Goal: Transaction & Acquisition: Purchase product/service

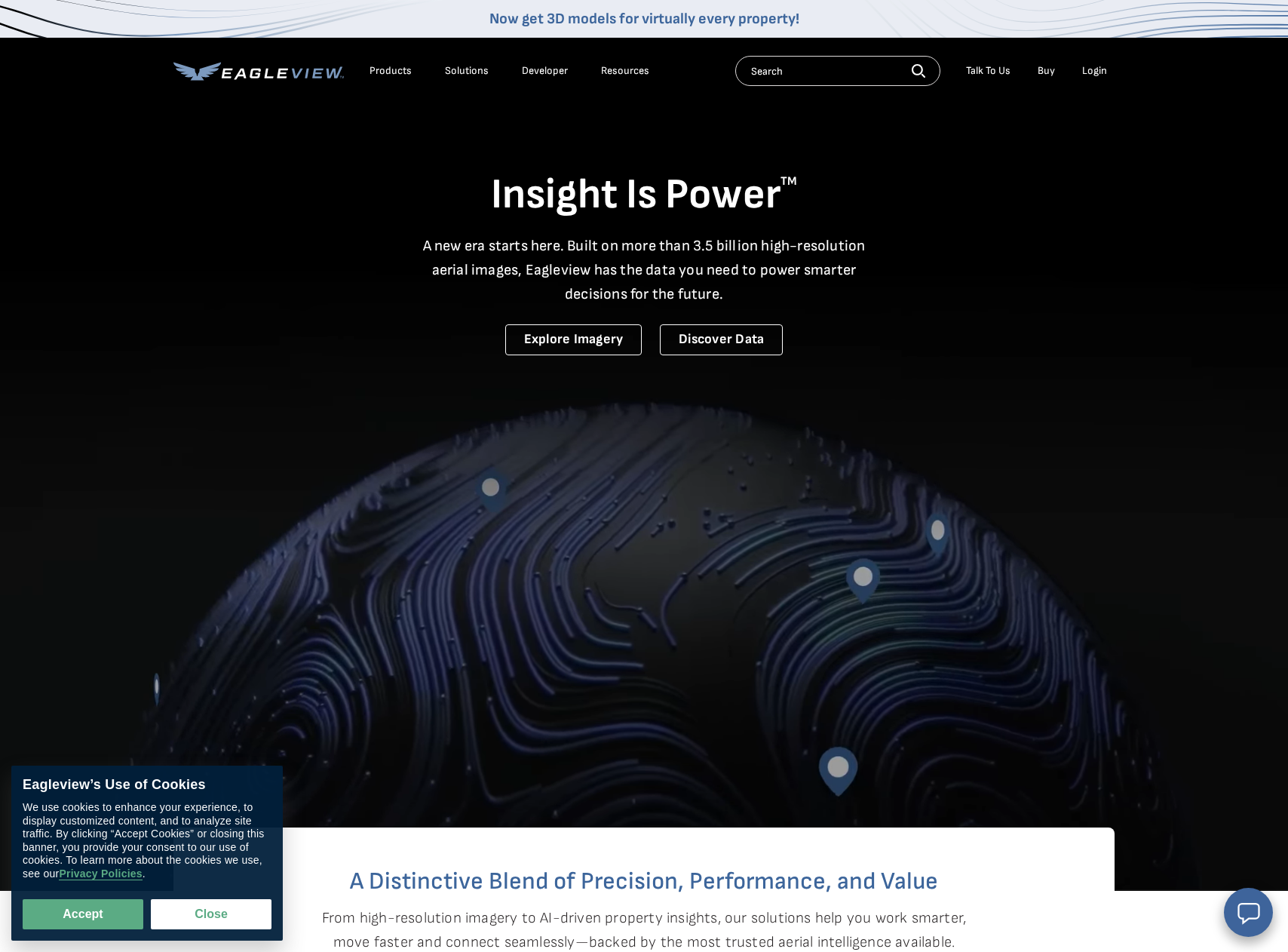
click at [1092, 68] on div "Login" at bounding box center [1094, 71] width 25 height 14
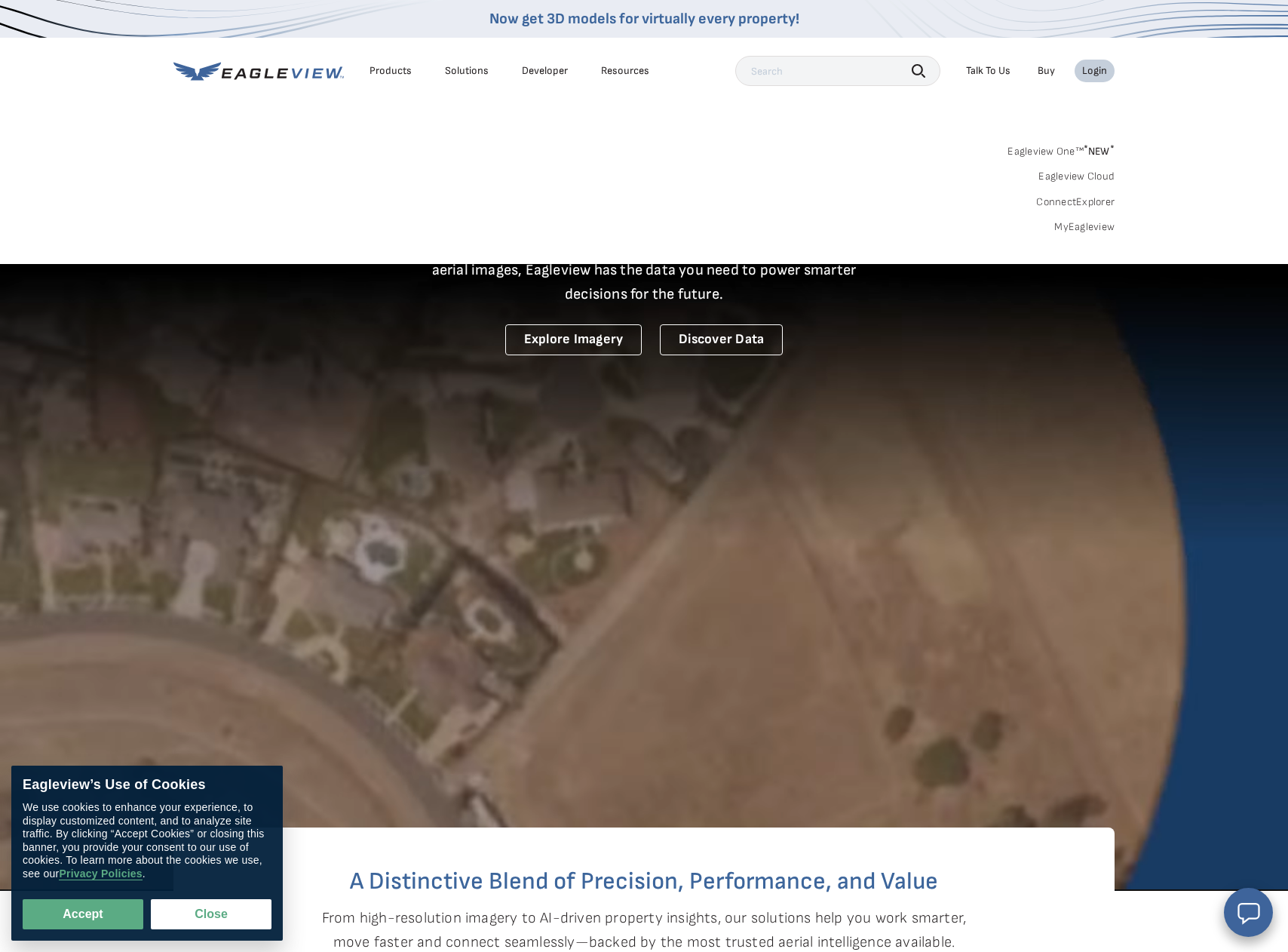
click at [1079, 226] on link "MyEagleview" at bounding box center [1084, 226] width 60 height 14
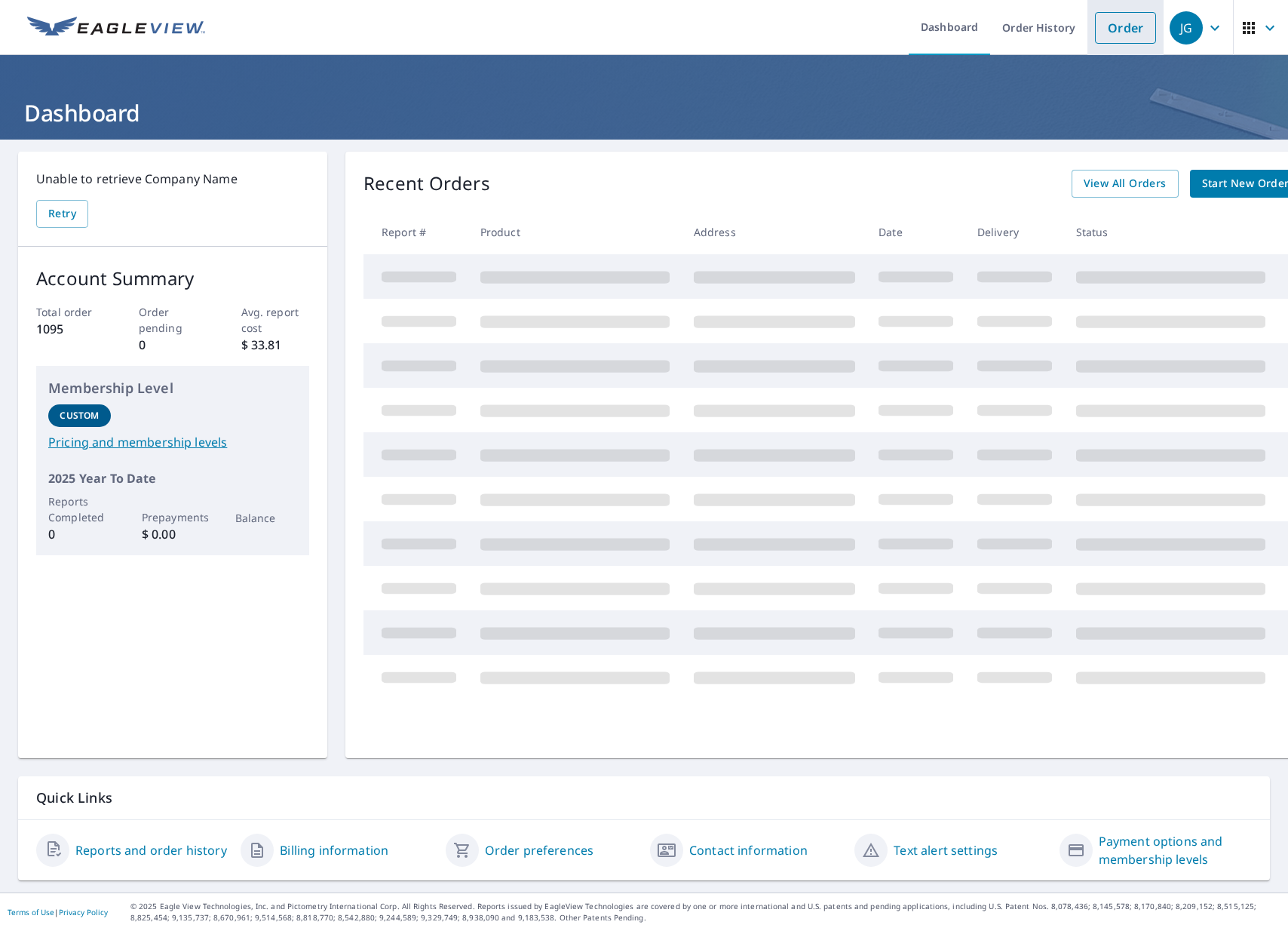
click at [1122, 29] on link "Order" at bounding box center [1125, 27] width 61 height 31
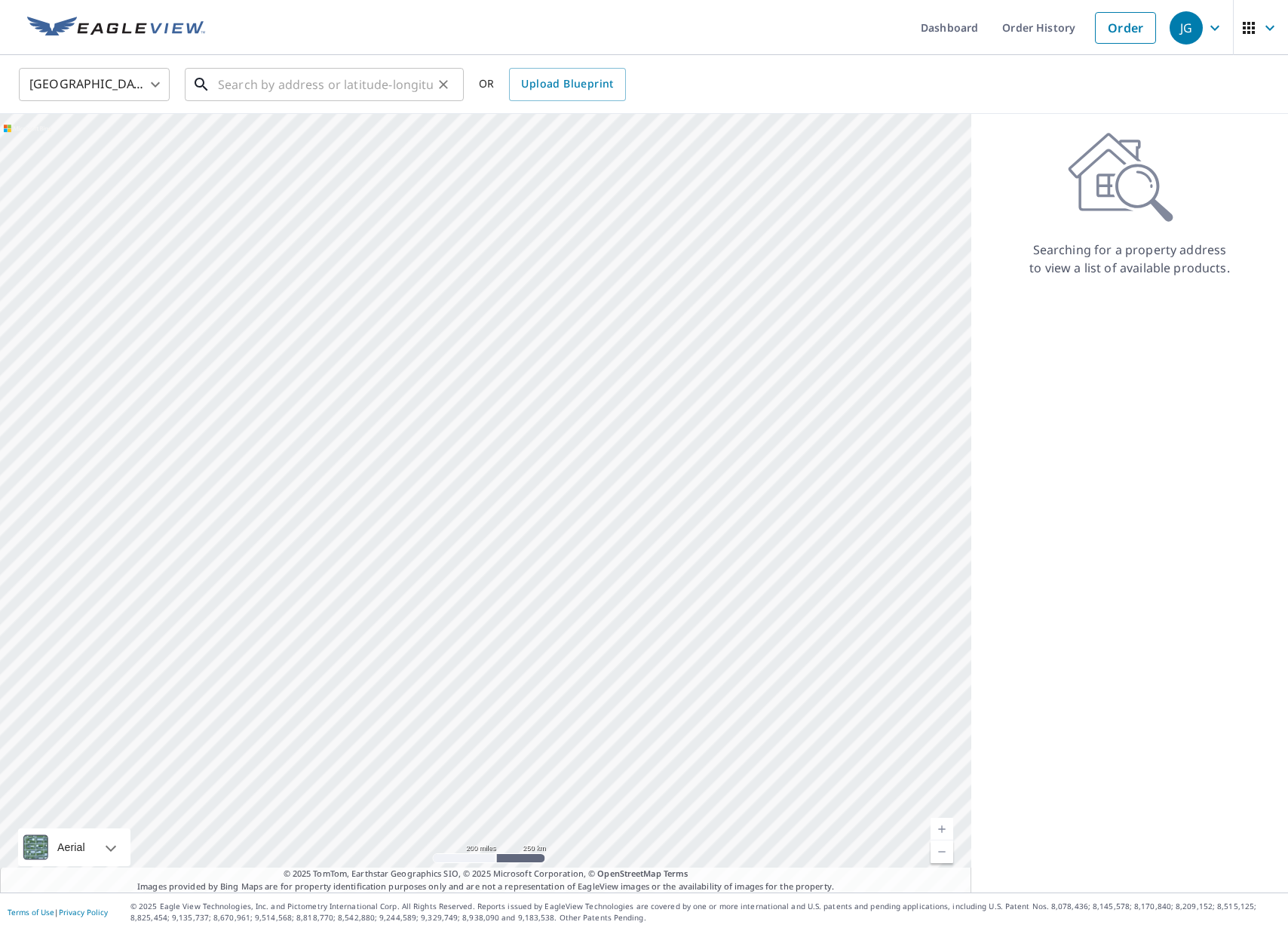
click at [341, 93] on input "text" at bounding box center [325, 85] width 215 height 42
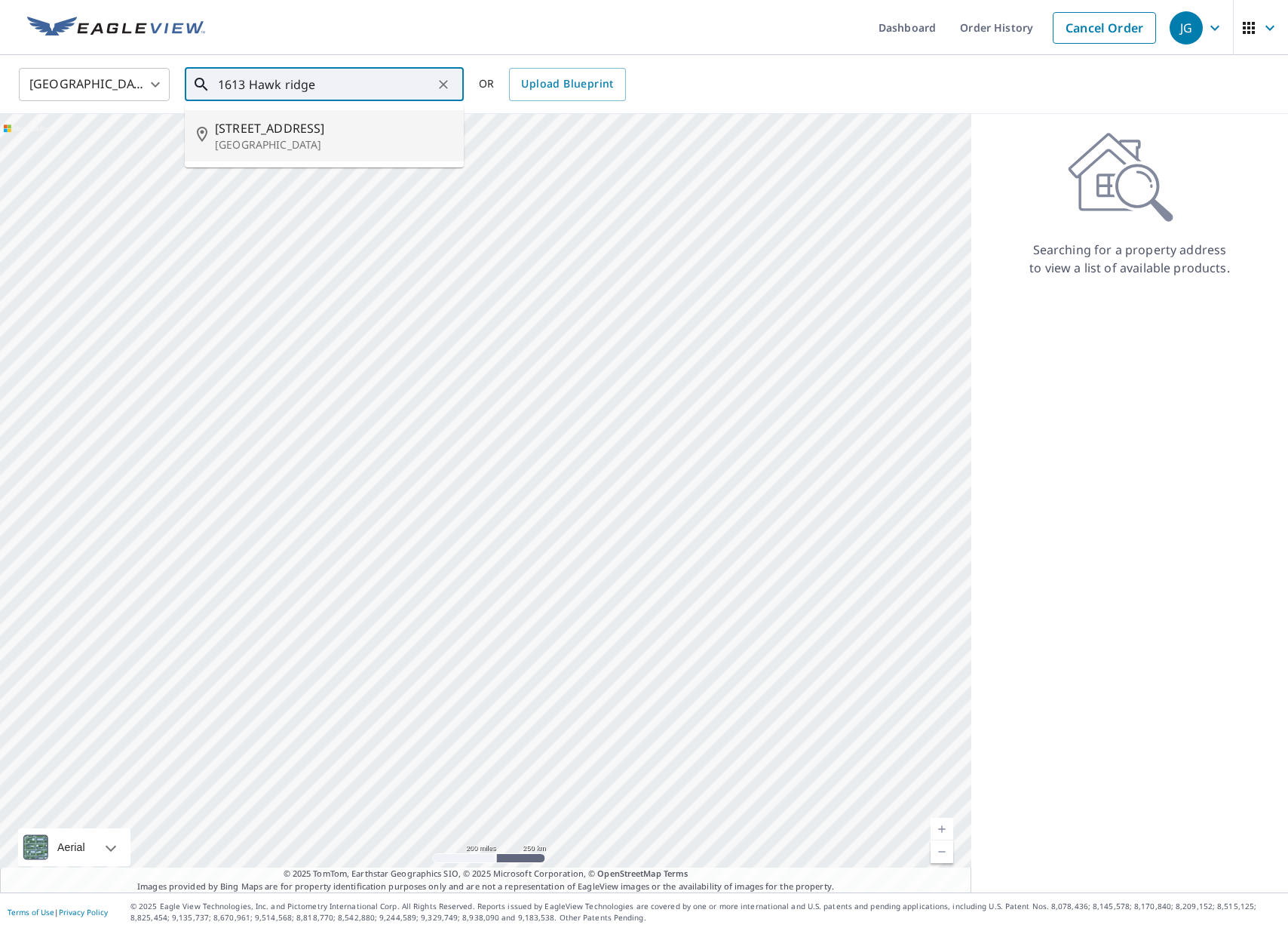
click at [320, 125] on span "[STREET_ADDRESS]" at bounding box center [333, 128] width 237 height 18
type input "[STREET_ADDRESS][PERSON_NAME]"
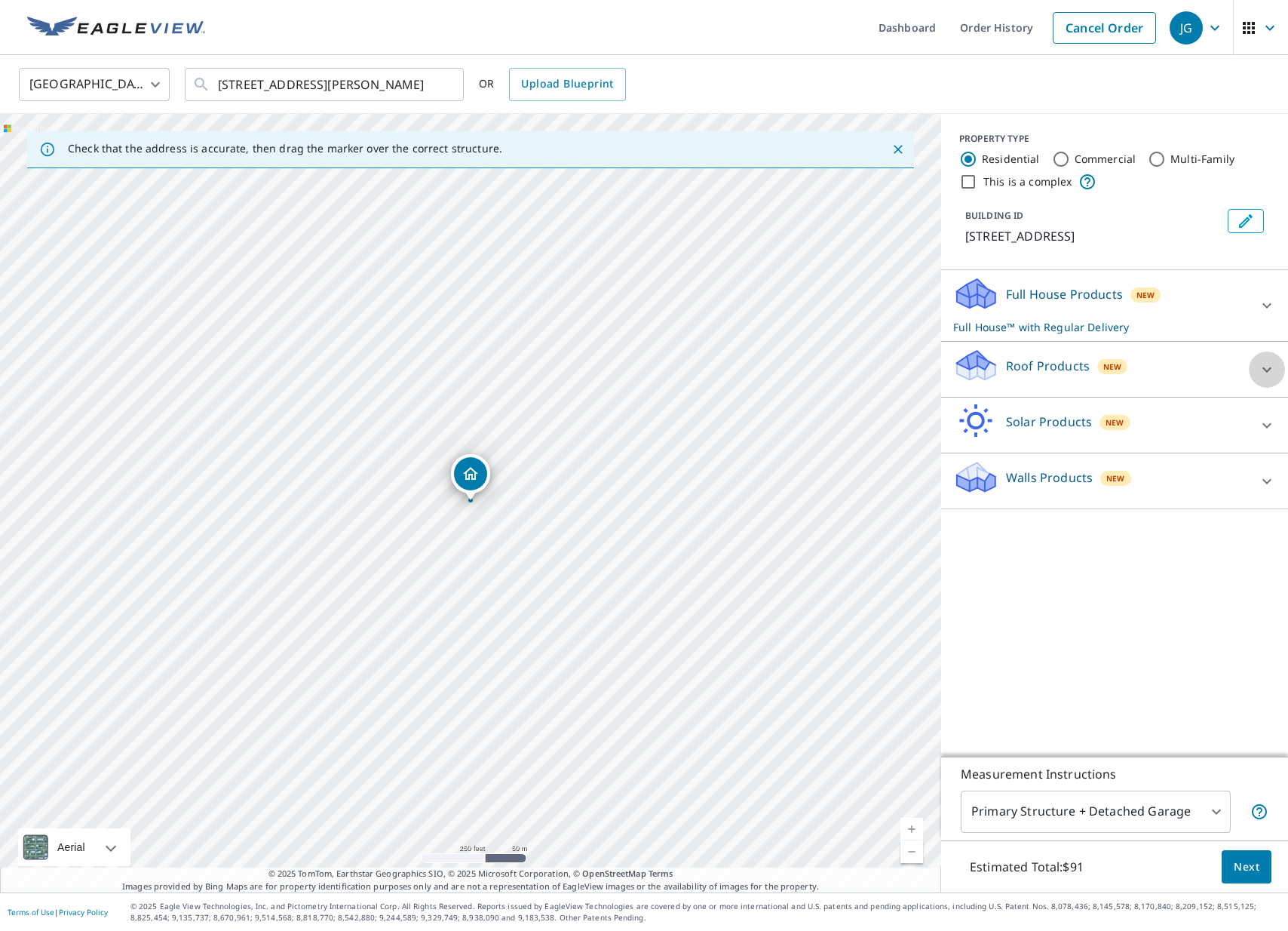
click at [1266, 370] on icon at bounding box center [1266, 369] width 9 height 6
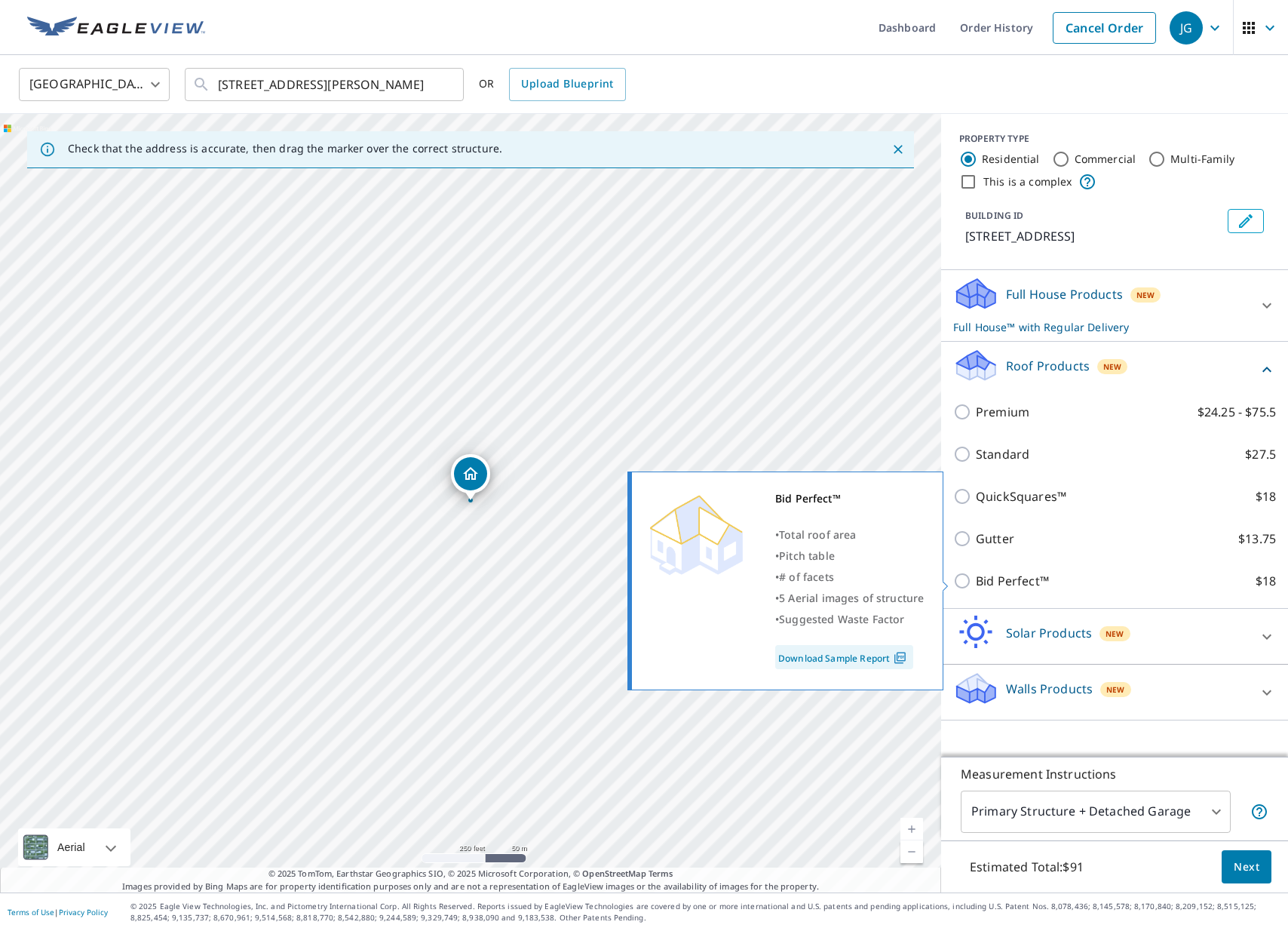
click at [961, 584] on input "Bid Perfect™ $18" at bounding box center [964, 581] width 23 height 18
checkbox input "true"
checkbox input "false"
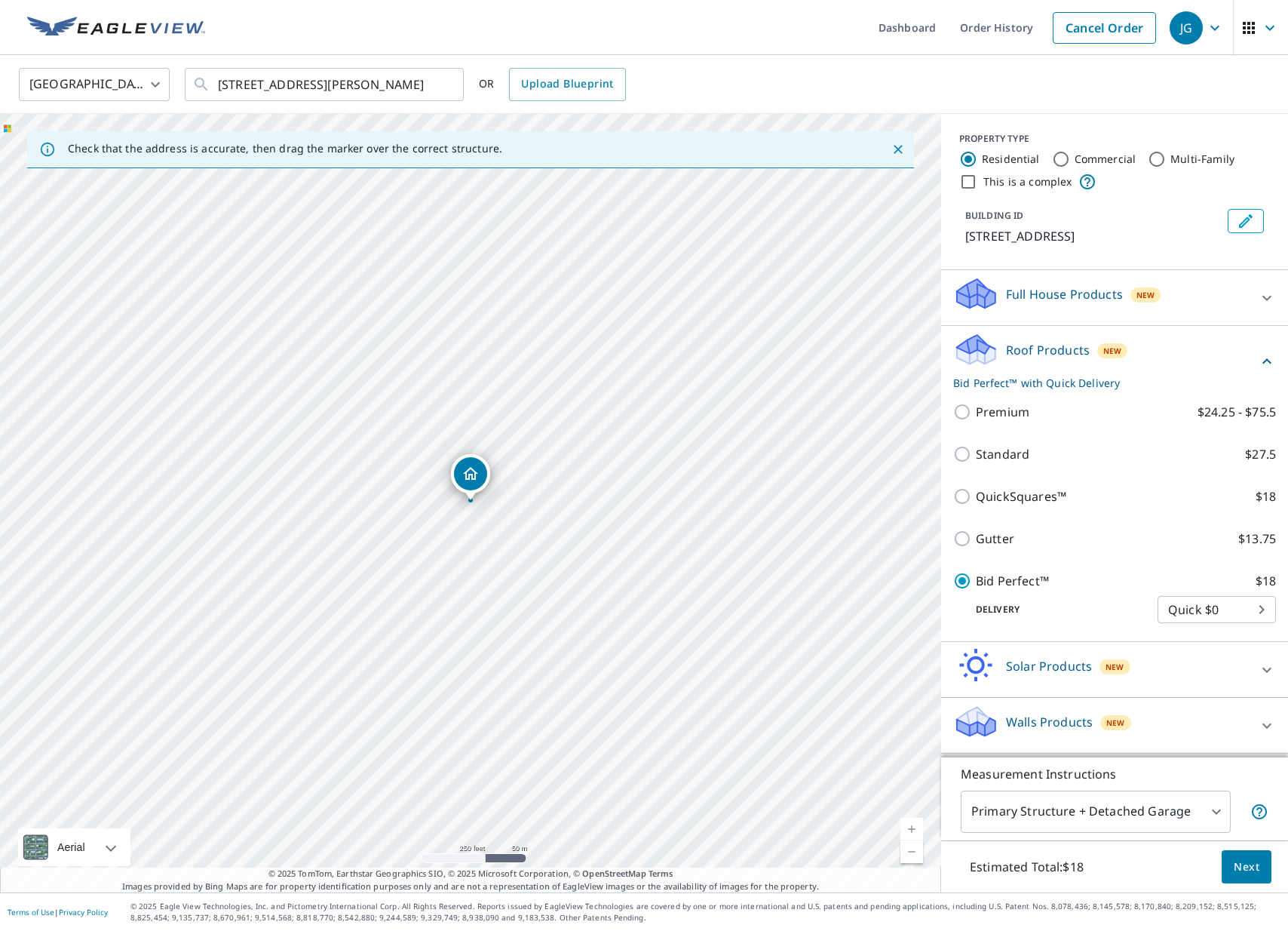
click at [1245, 220] on icon "Edit building 1" at bounding box center [1245, 221] width 14 height 14
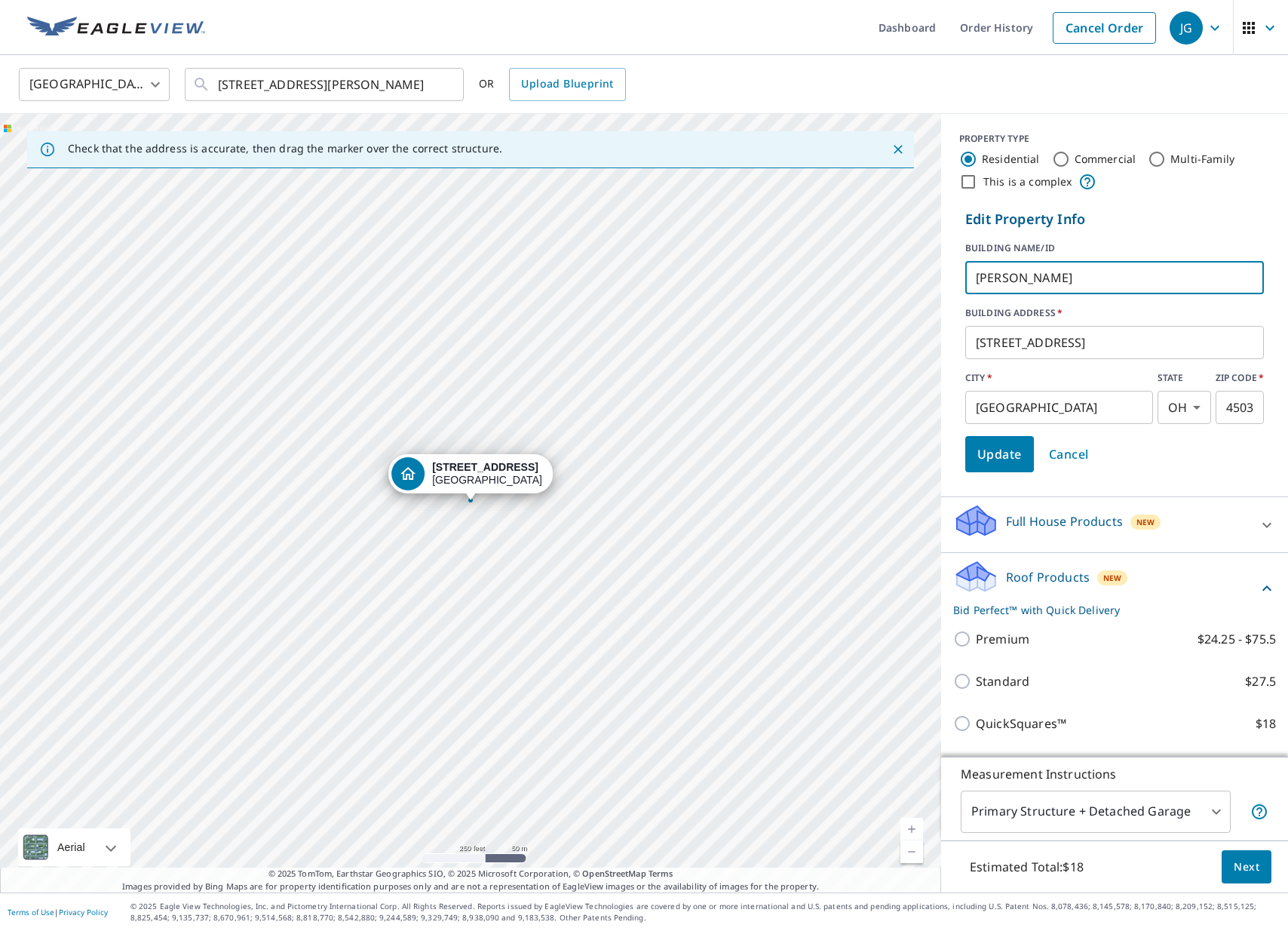
type input "[PERSON_NAME]"
click at [1009, 458] on span "Update" at bounding box center [999, 454] width 44 height 21
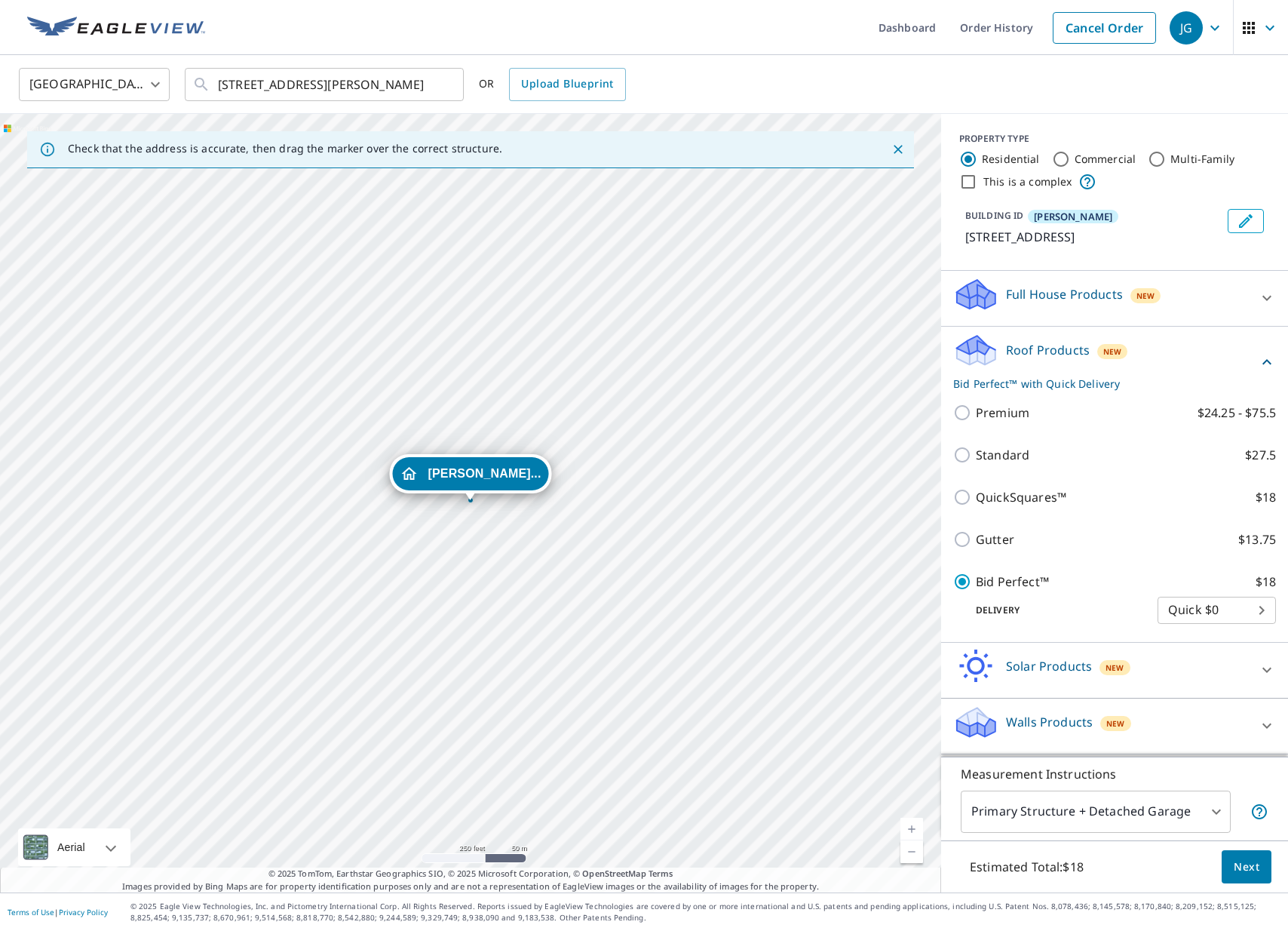
click at [1251, 864] on span "Next" at bounding box center [1246, 867] width 26 height 19
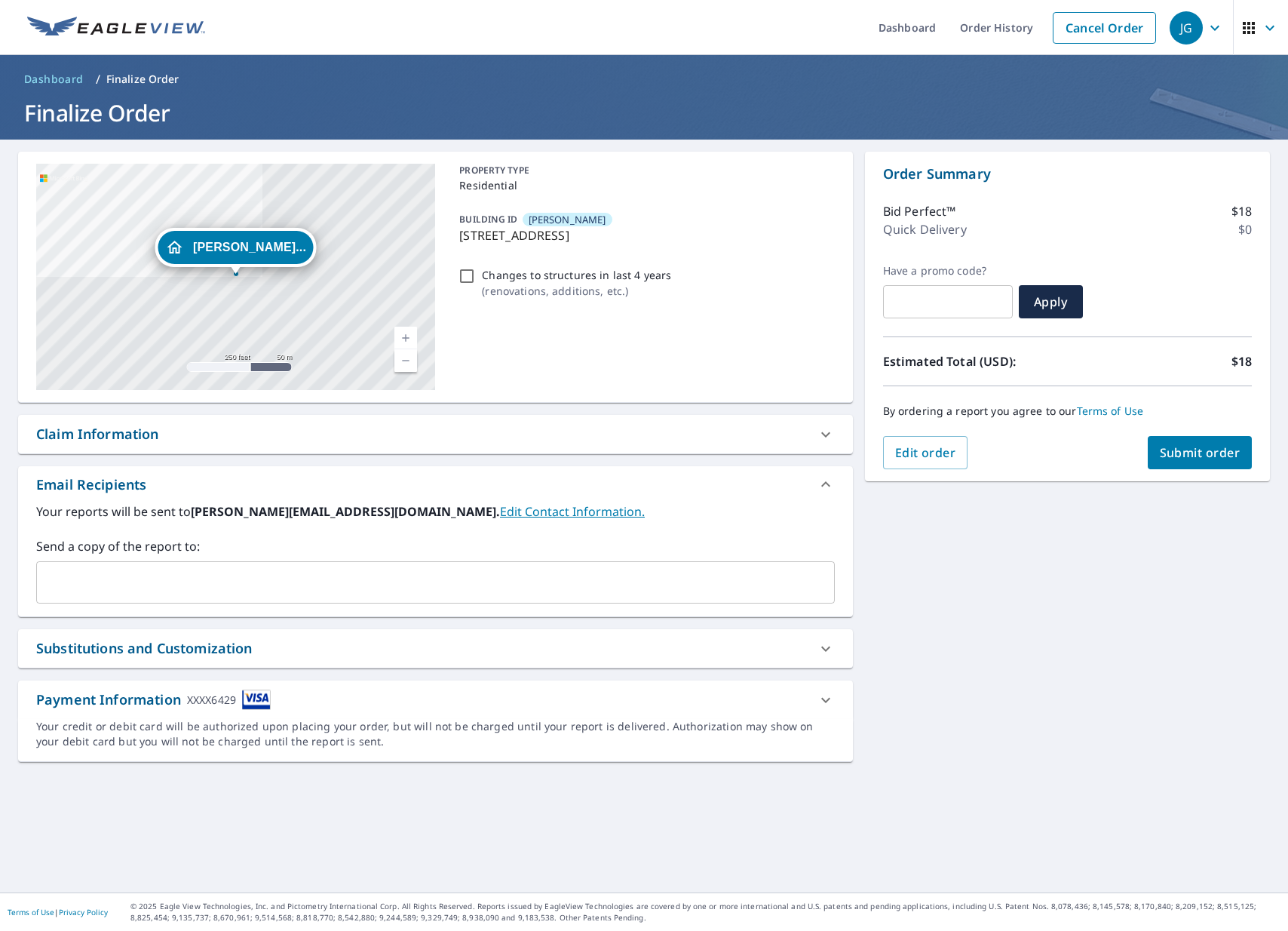
click at [1197, 454] on span "Submit order" at bounding box center [1199, 453] width 80 height 17
checkbox input "true"
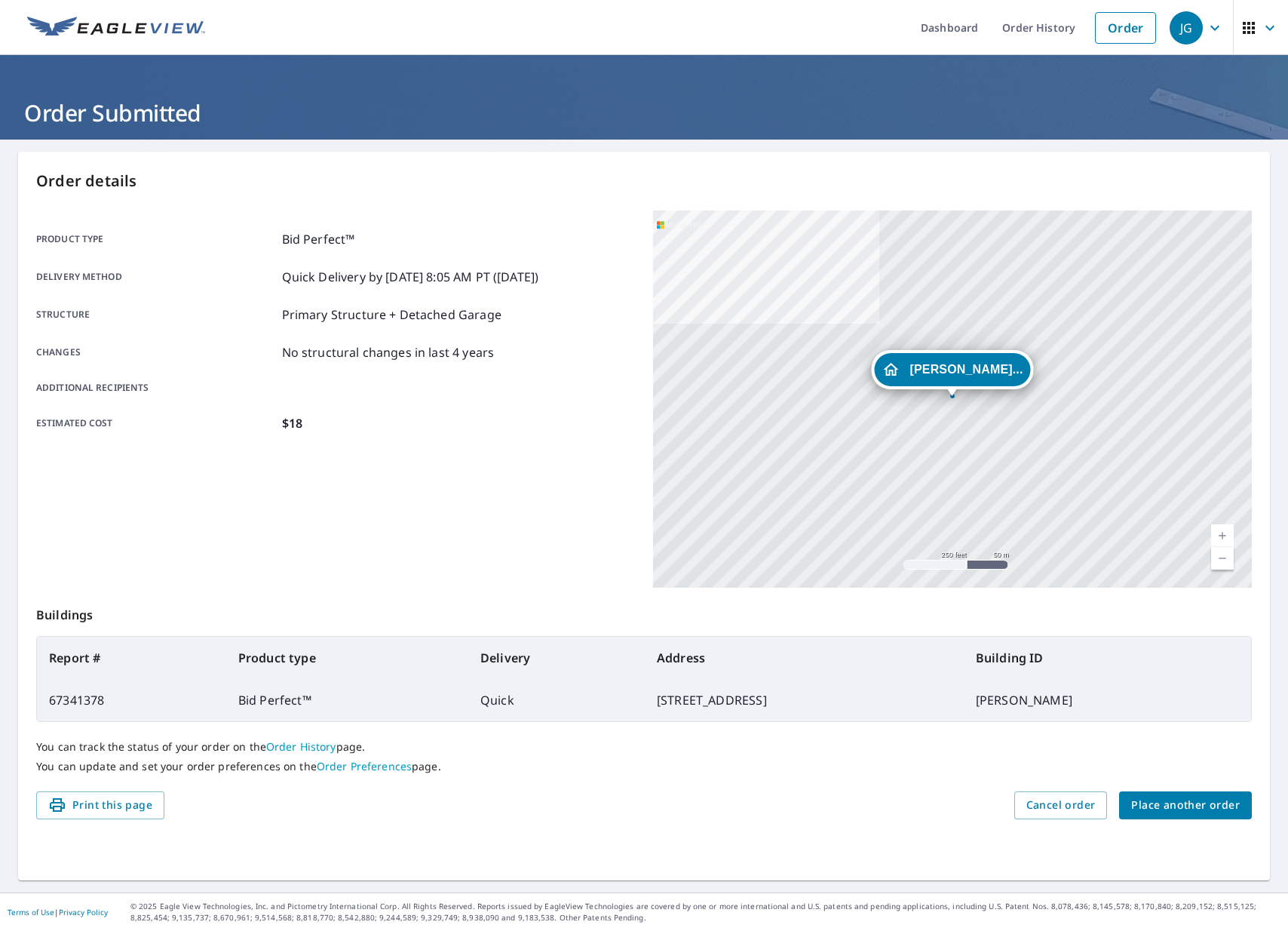
click at [1191, 805] on span "Place another order" at bounding box center [1185, 805] width 109 height 19
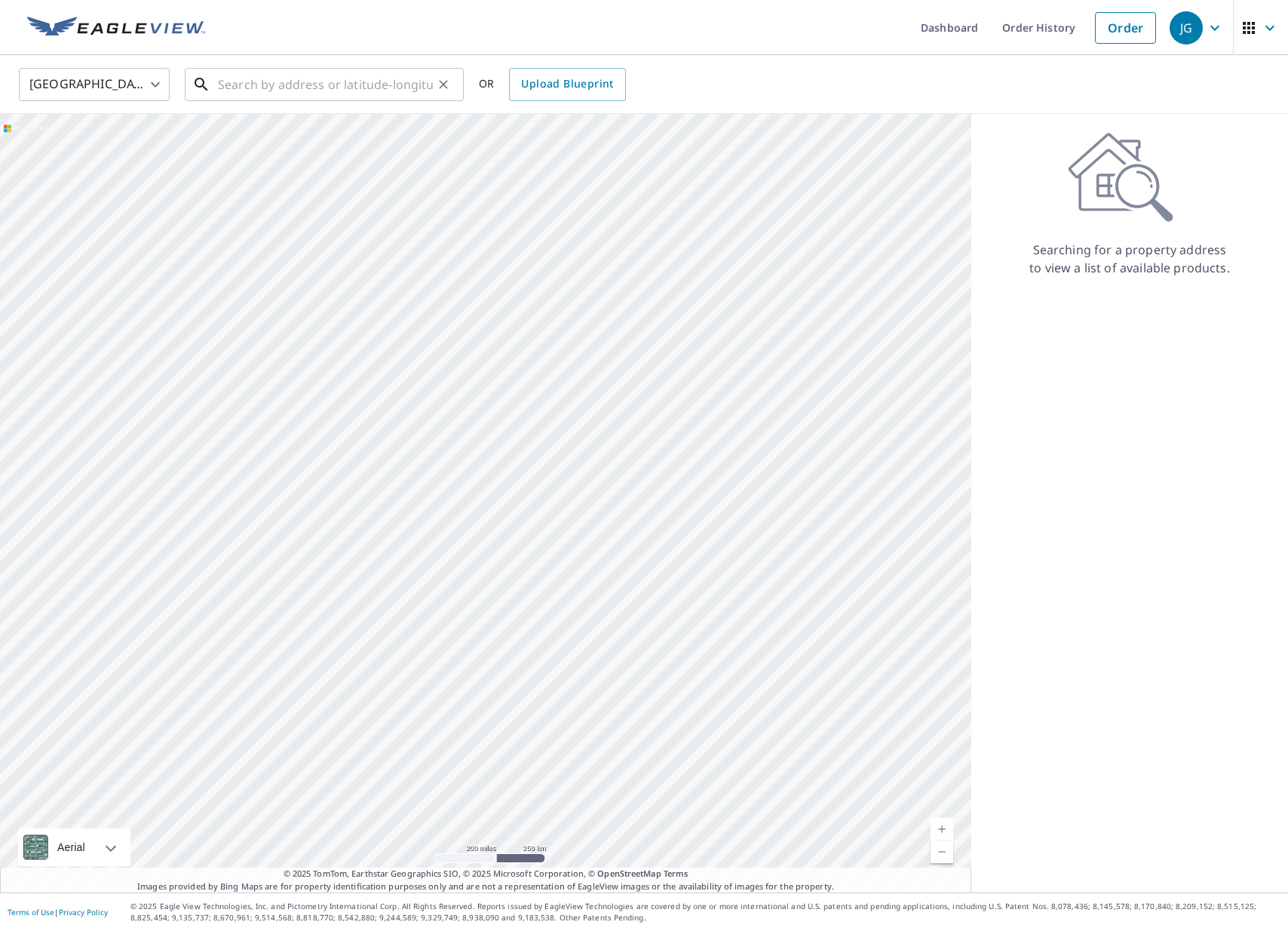
click at [307, 87] on input "text" at bounding box center [325, 85] width 215 height 42
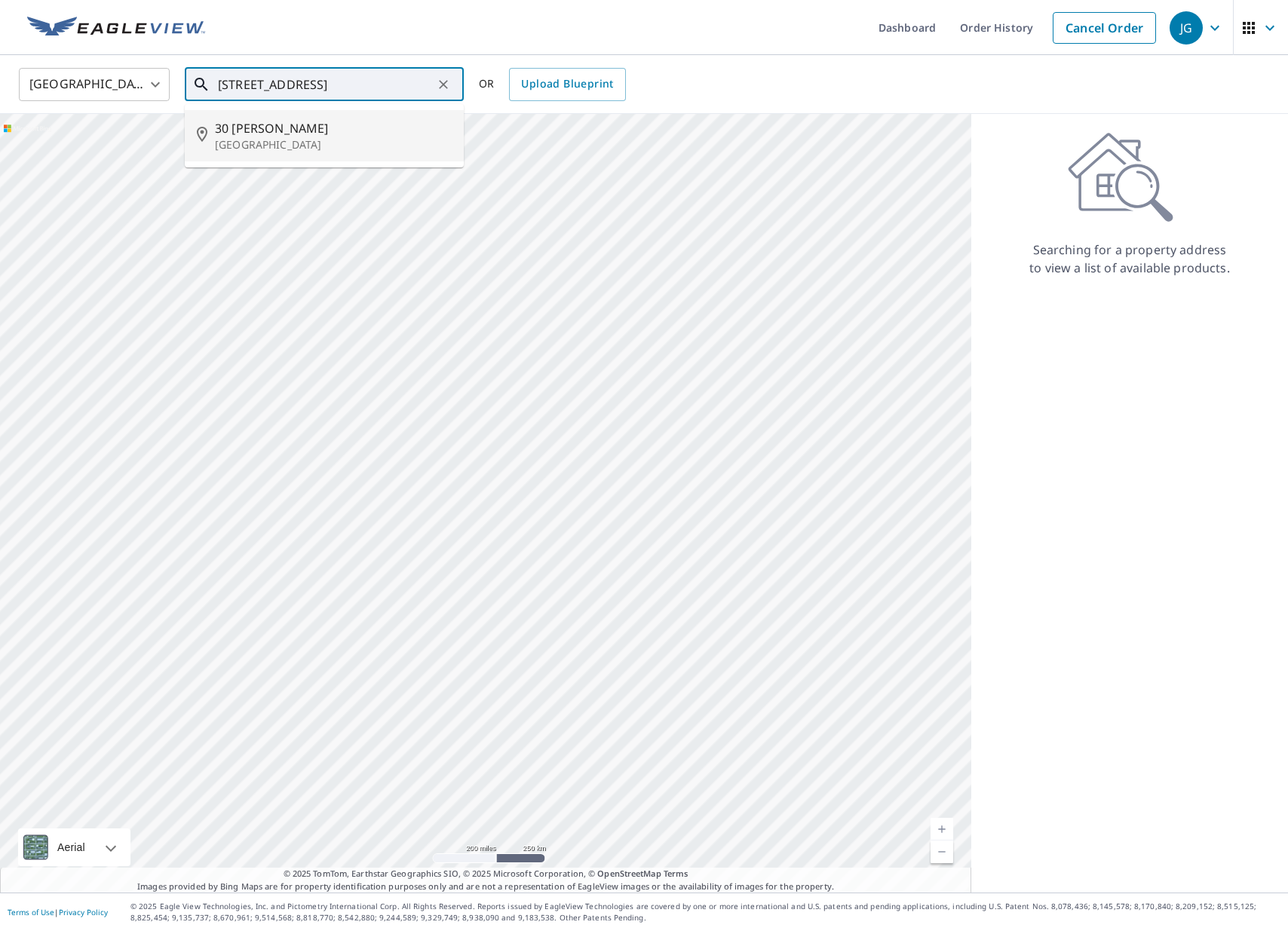
click at [295, 131] on span "30 [PERSON_NAME]" at bounding box center [333, 128] width 237 height 18
type input "[STREET_ADDRESS][PERSON_NAME]"
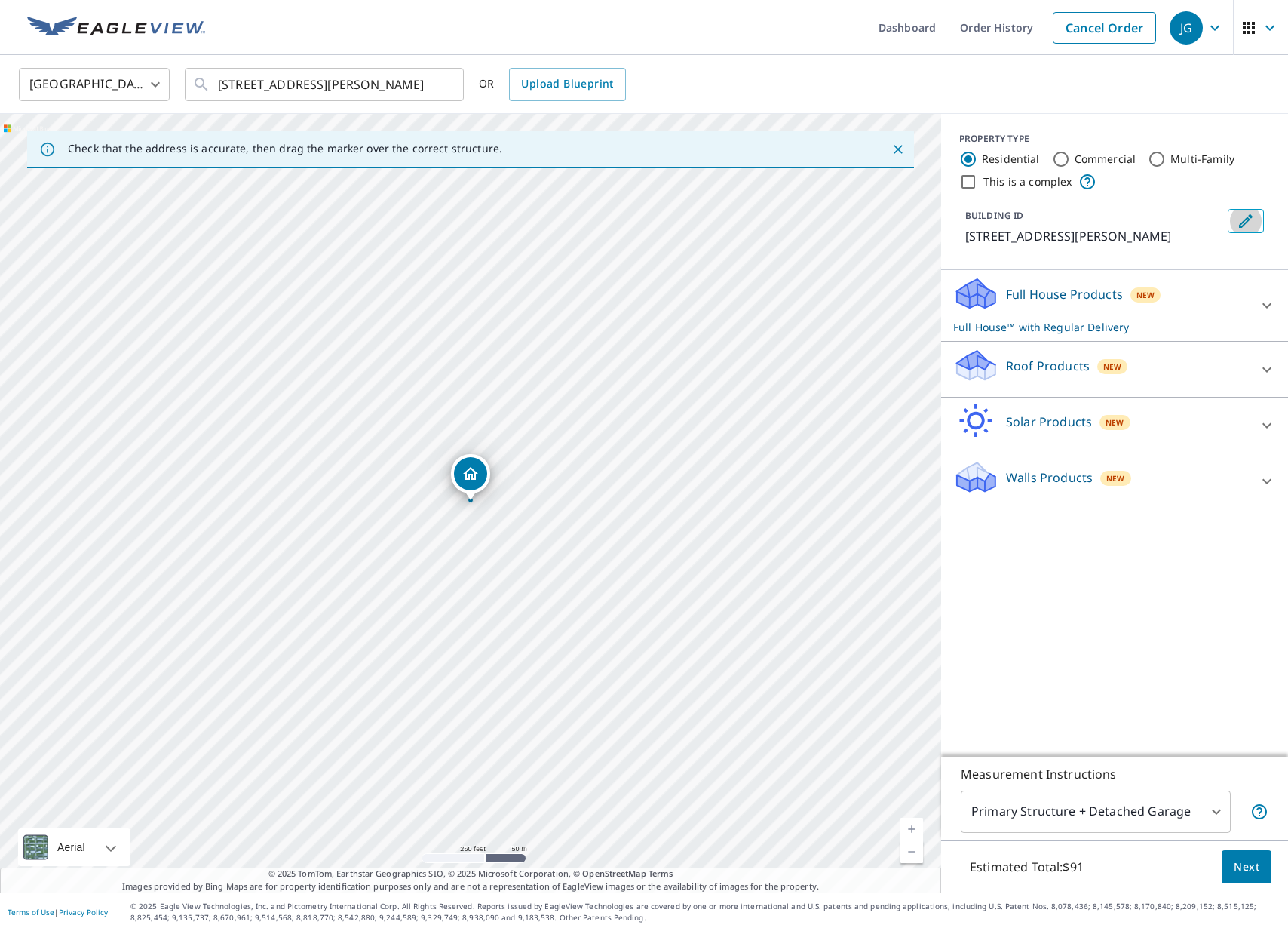
click at [1247, 221] on icon "Edit building 1" at bounding box center [1245, 221] width 14 height 14
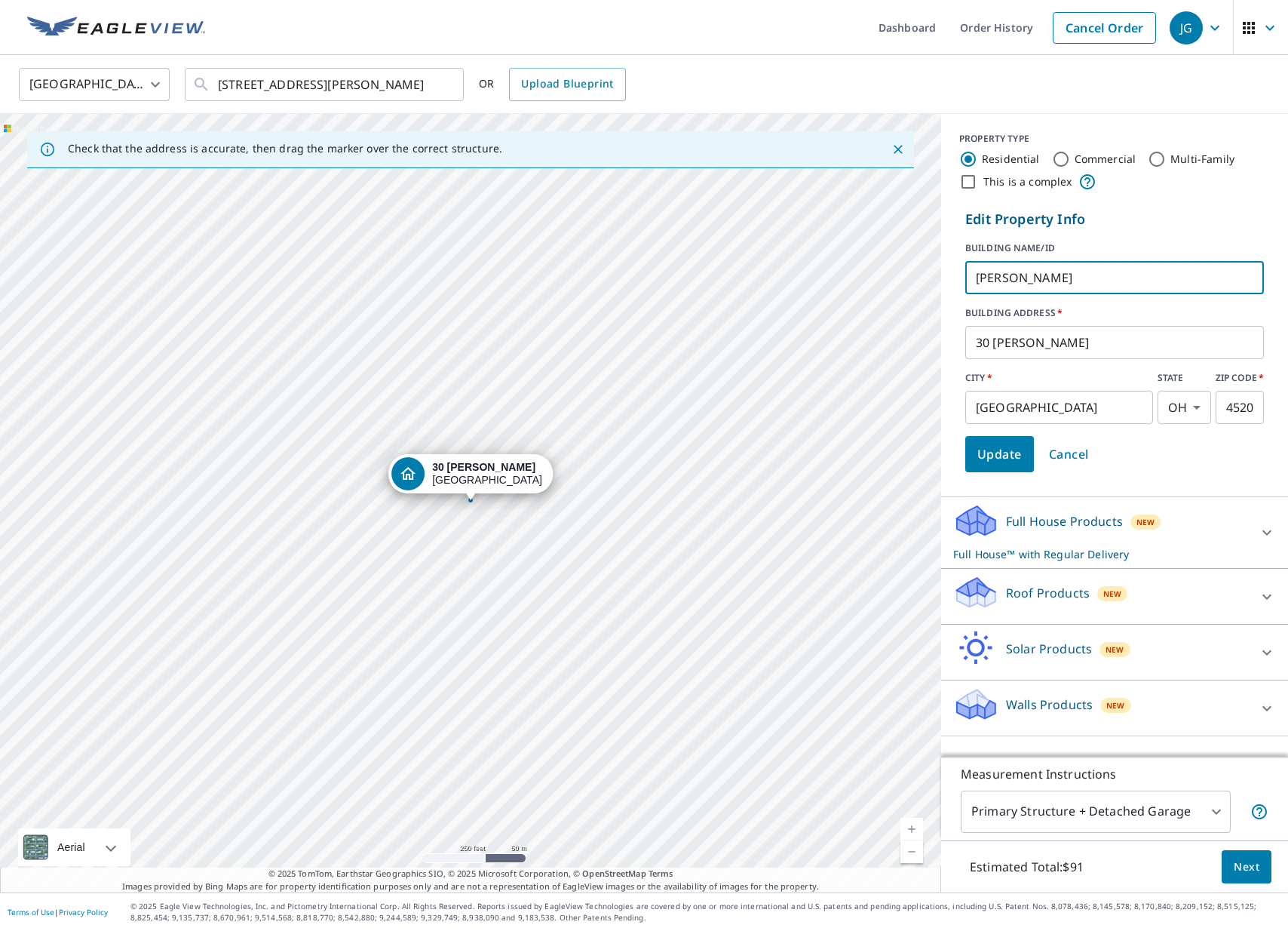
type input "[PERSON_NAME]"
click at [1045, 592] on p "Roof Products" at bounding box center [1047, 593] width 84 height 18
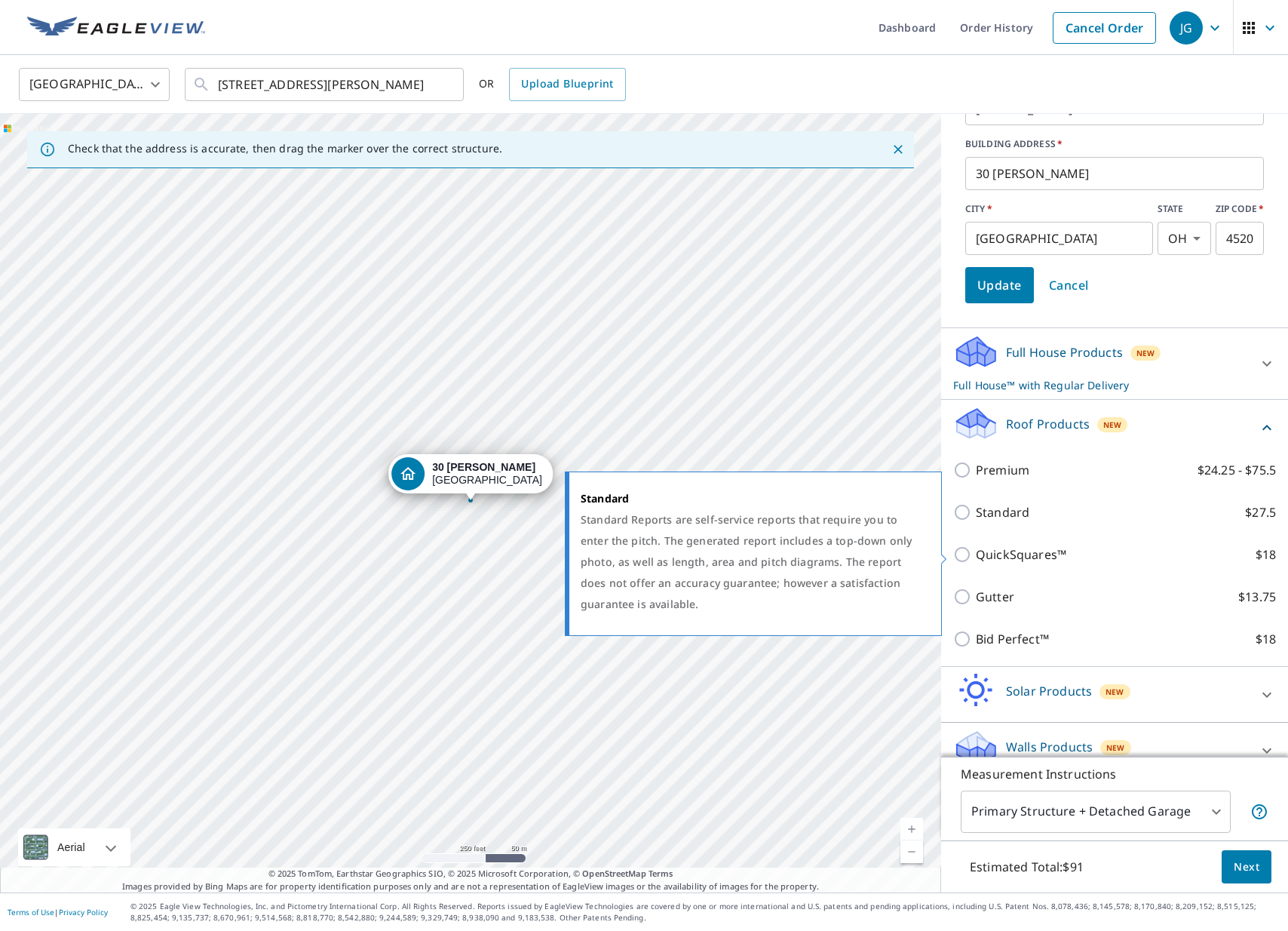
scroll to position [180, 0]
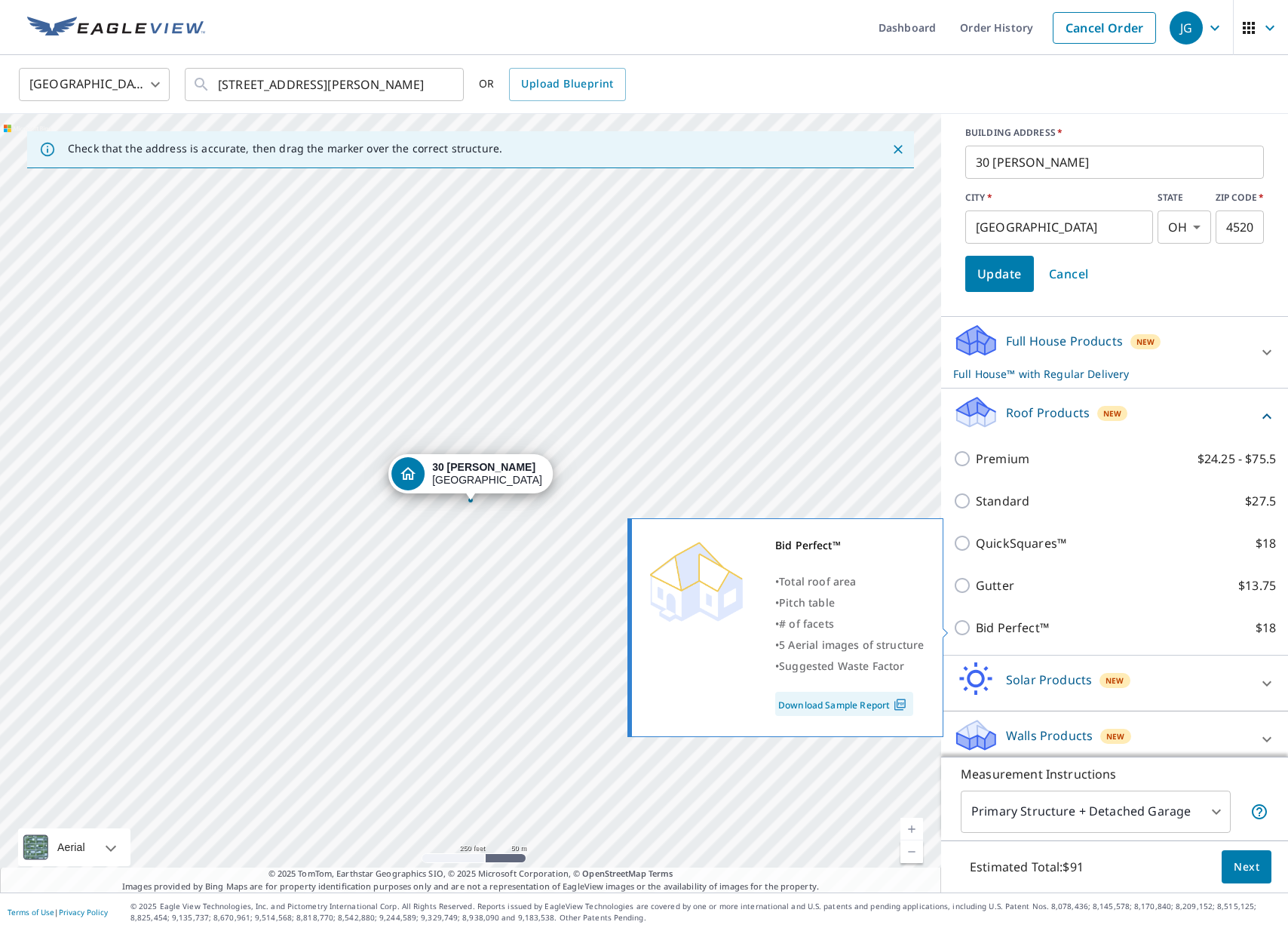
click at [964, 626] on input "Bid Perfect™ $18" at bounding box center [964, 627] width 23 height 18
checkbox input "true"
checkbox input "false"
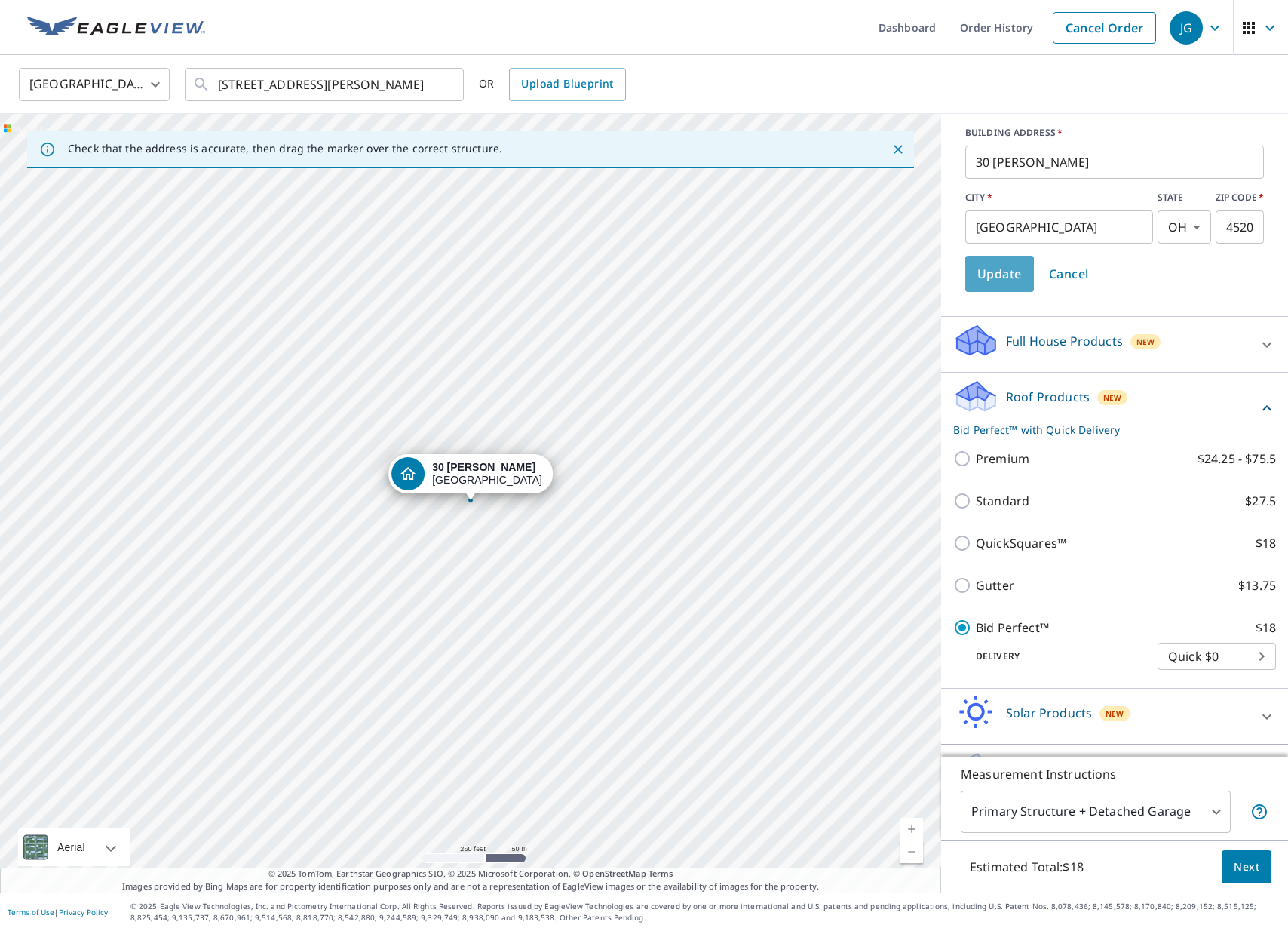
click at [997, 271] on span "Update" at bounding box center [999, 274] width 44 height 21
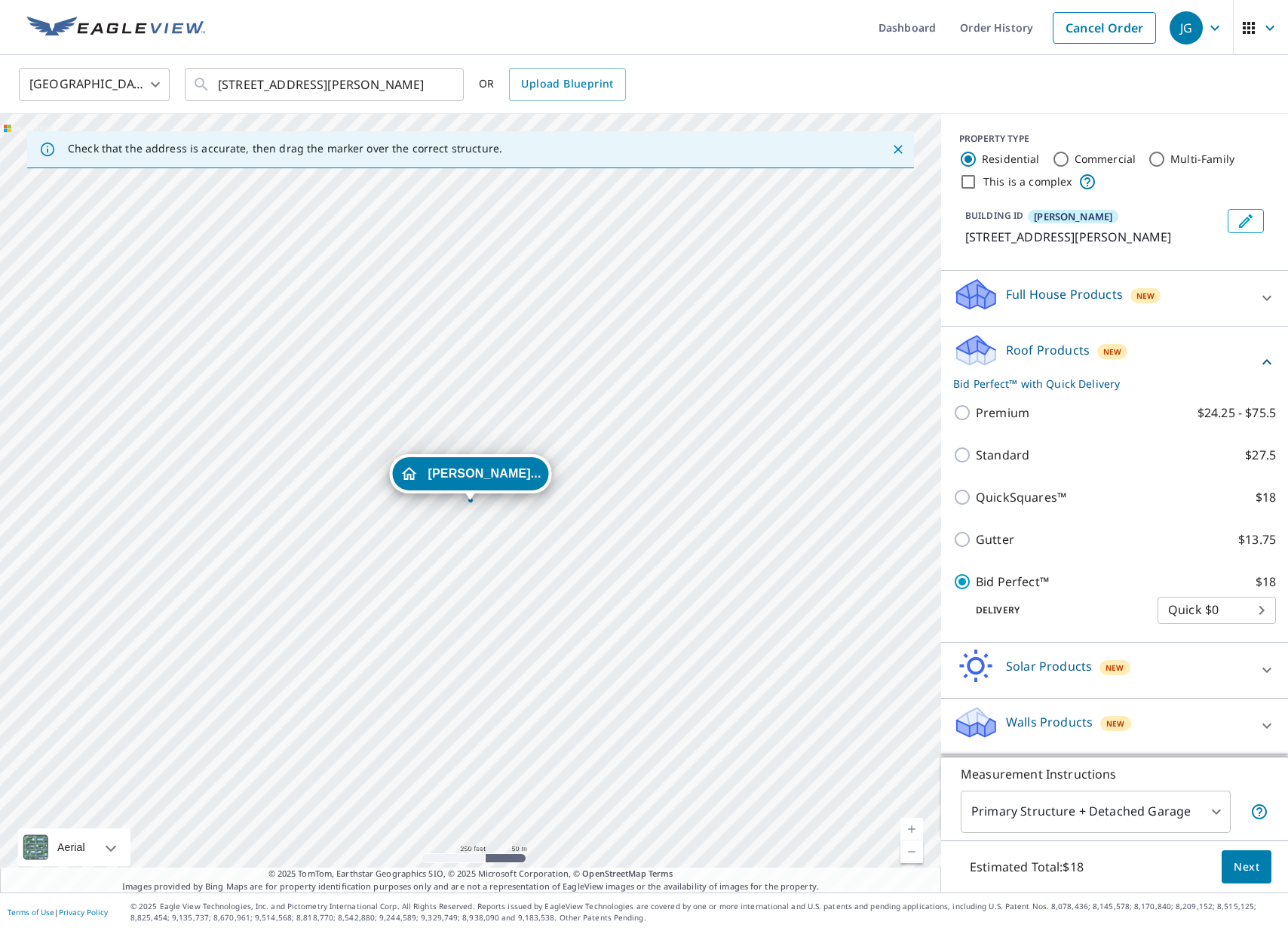
scroll to position [0, 0]
click at [1245, 863] on span "Next" at bounding box center [1246, 867] width 26 height 19
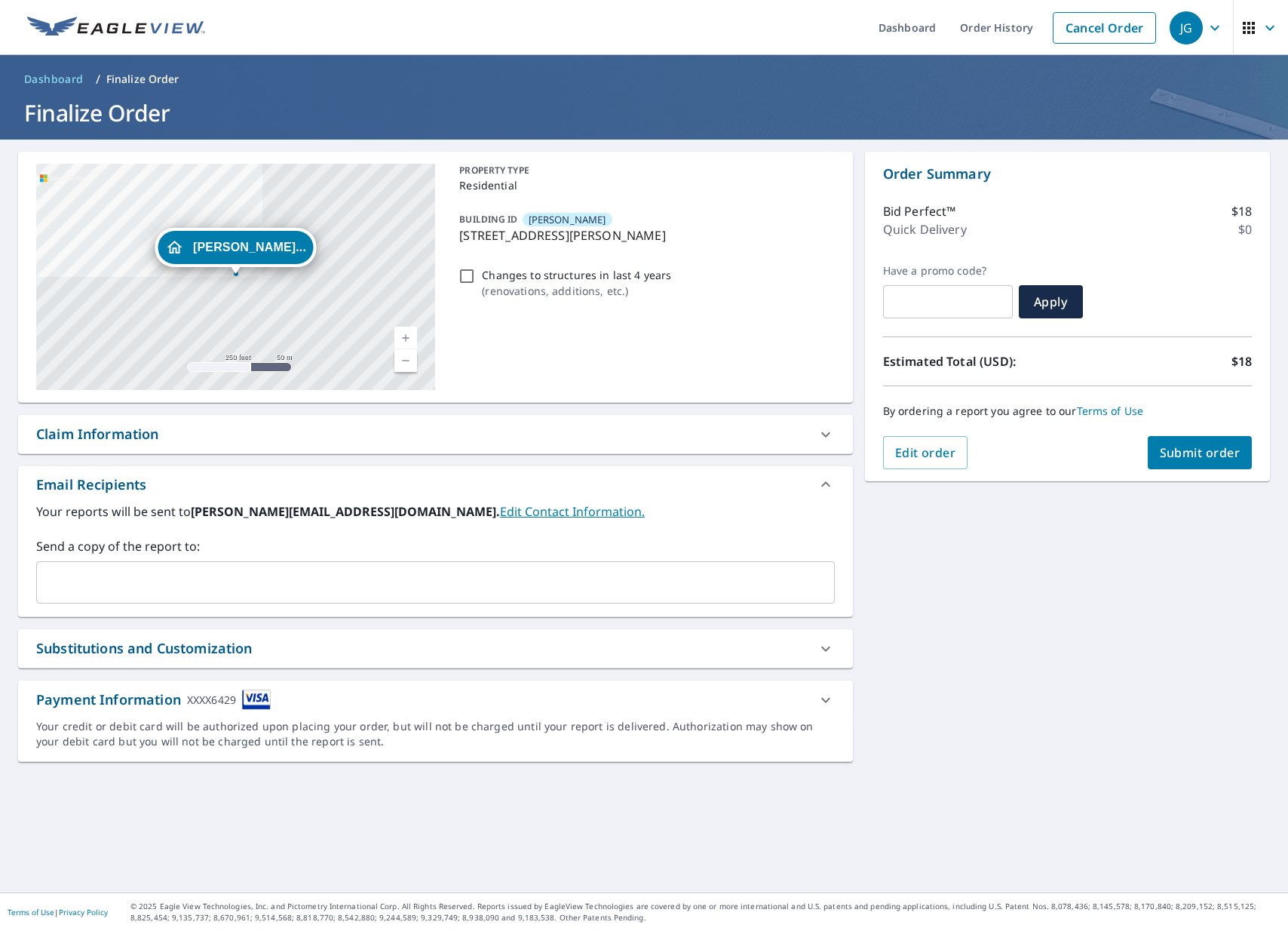
click at [1187, 449] on span "Submit order" at bounding box center [1199, 453] width 80 height 17
checkbox input "true"
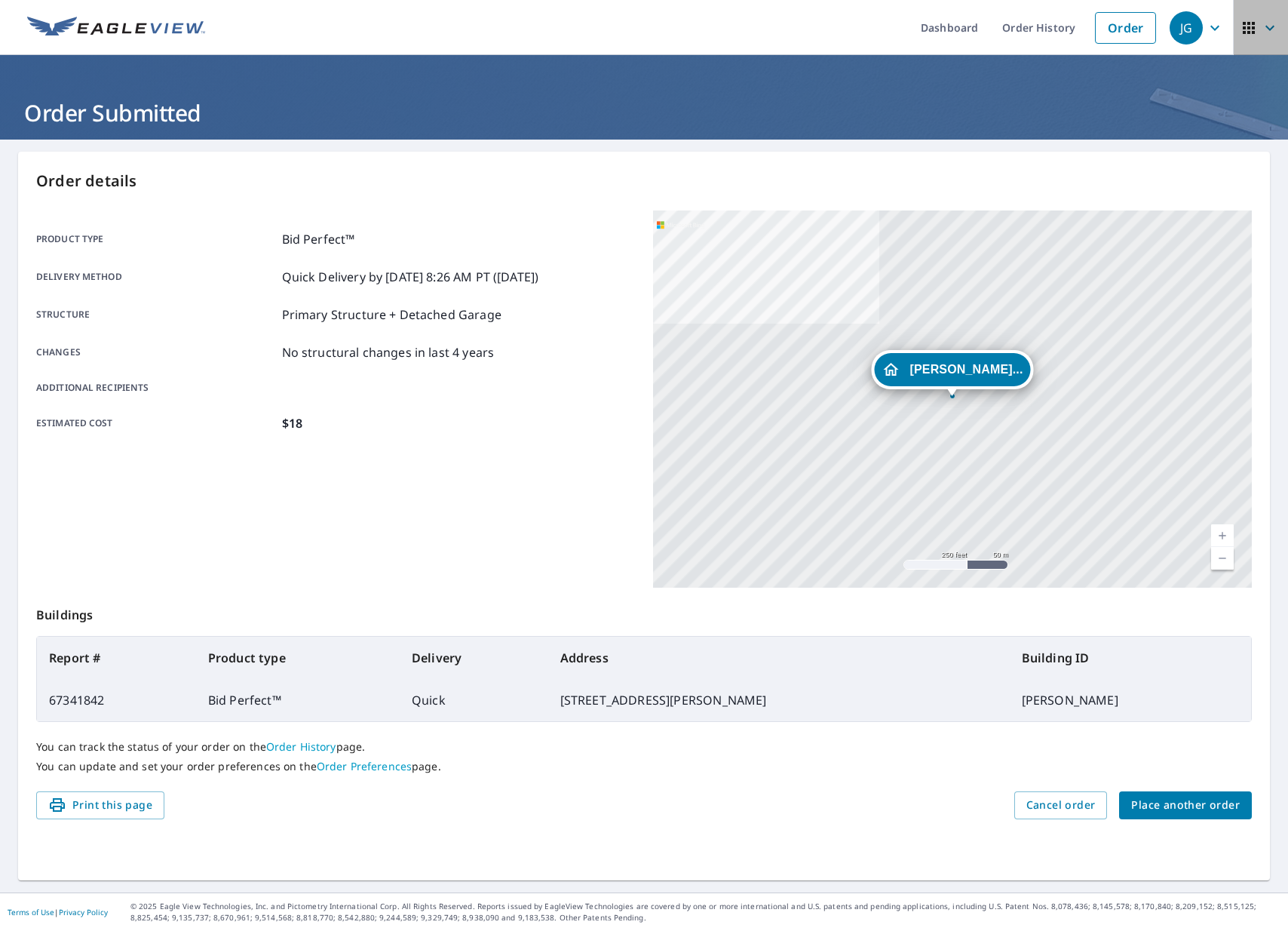
click at [1271, 28] on icon "button" at bounding box center [1269, 27] width 9 height 6
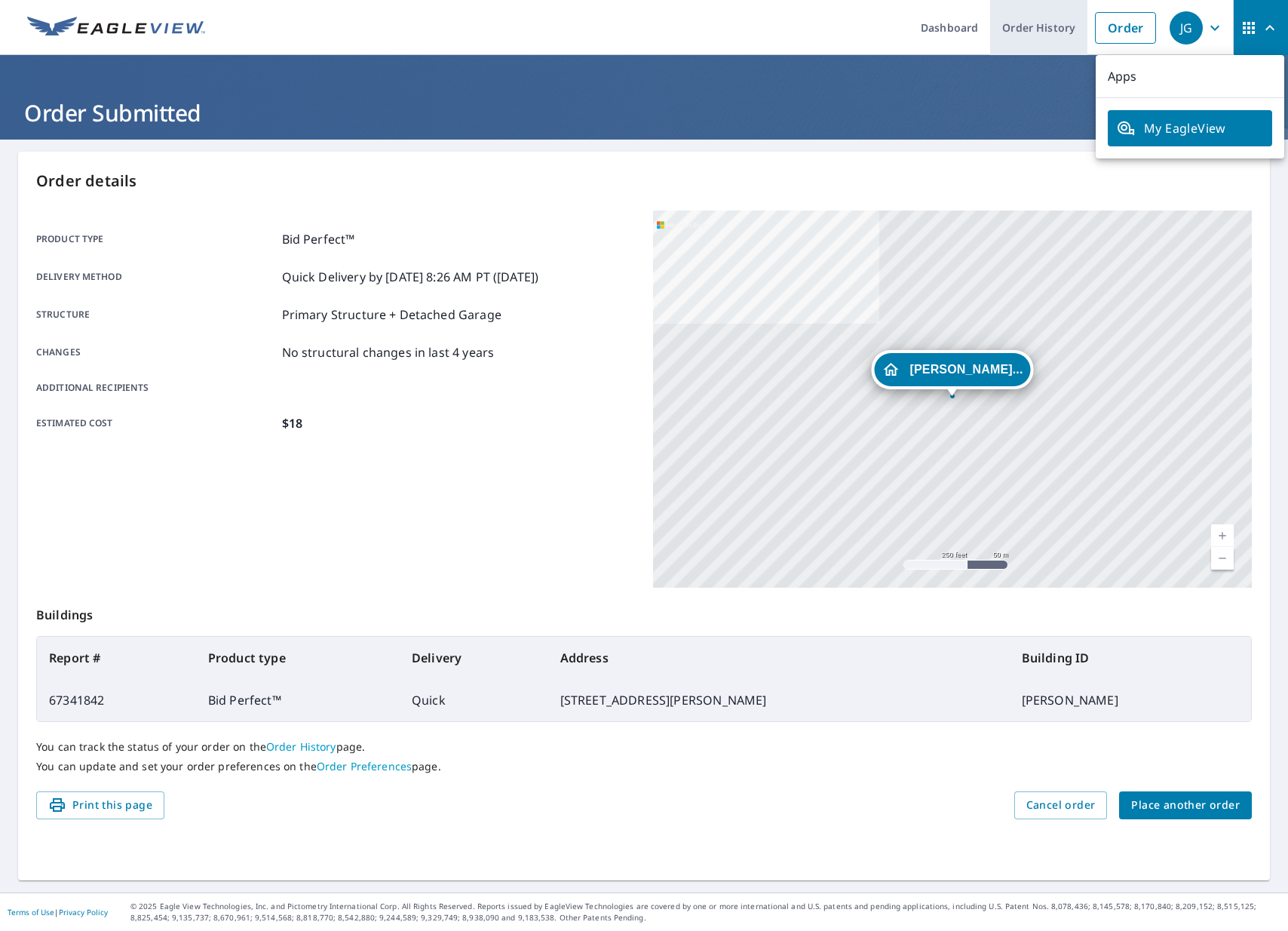
click at [1050, 20] on link "Order History" at bounding box center [1038, 27] width 97 height 55
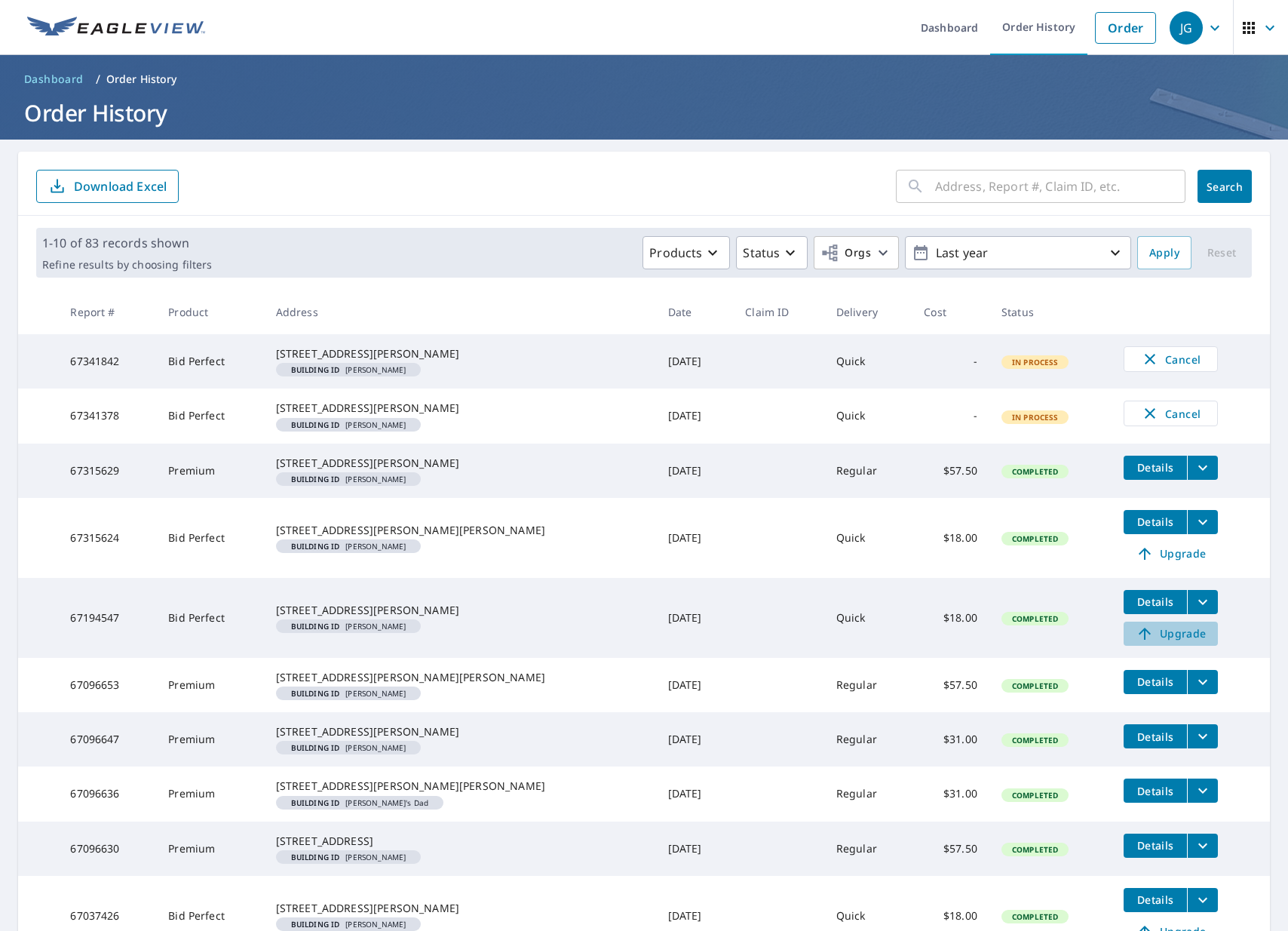
click at [1154, 643] on span "Upgrade" at bounding box center [1170, 633] width 76 height 18
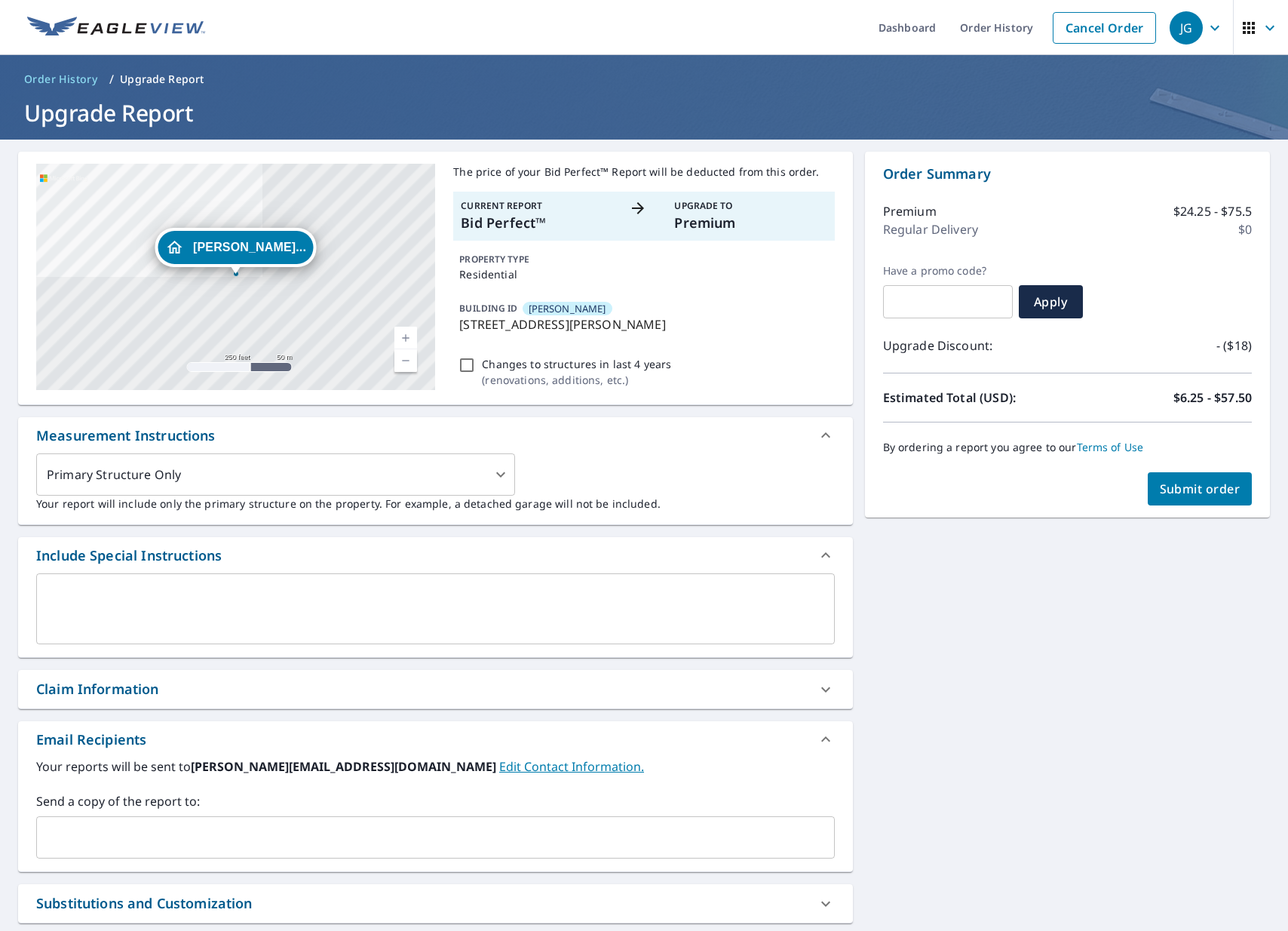
click at [1185, 492] on span "Submit order" at bounding box center [1199, 489] width 80 height 17
checkbox input "true"
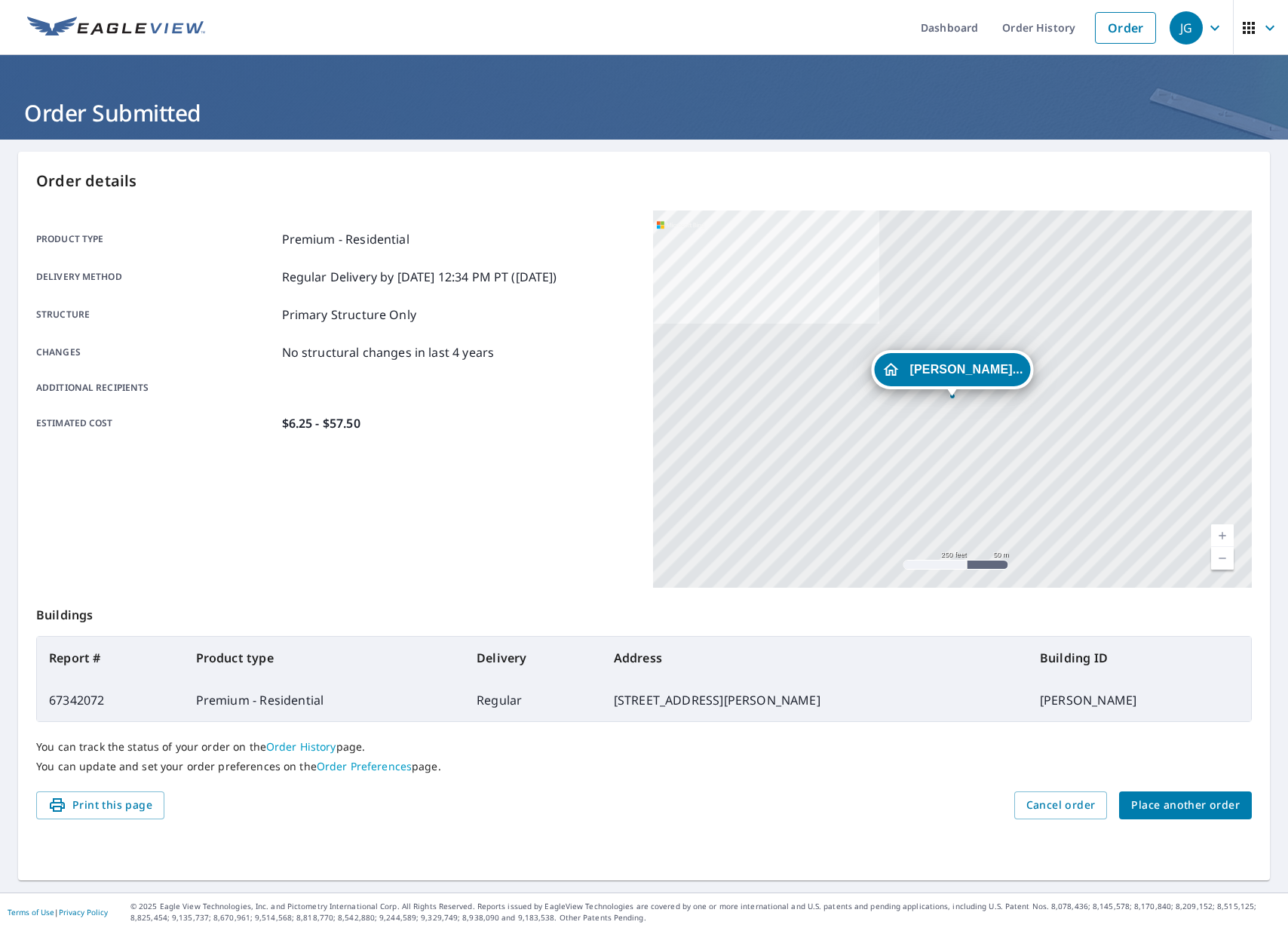
click at [1219, 27] on icon "button" at bounding box center [1215, 27] width 18 height 18
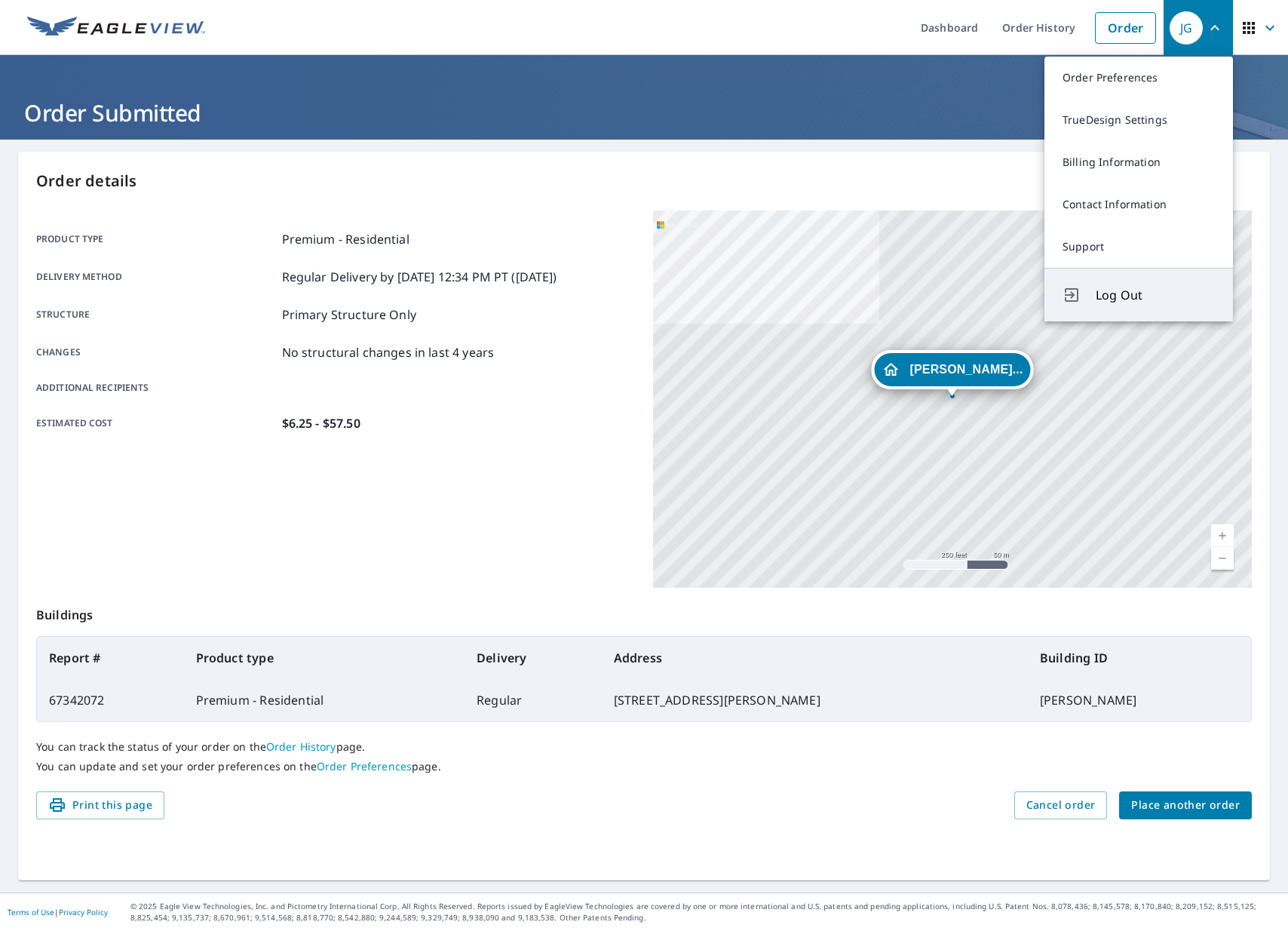
click at [1113, 294] on span "Log Out" at bounding box center [1155, 295] width 119 height 18
